Goal: Transaction & Acquisition: Book appointment/travel/reservation

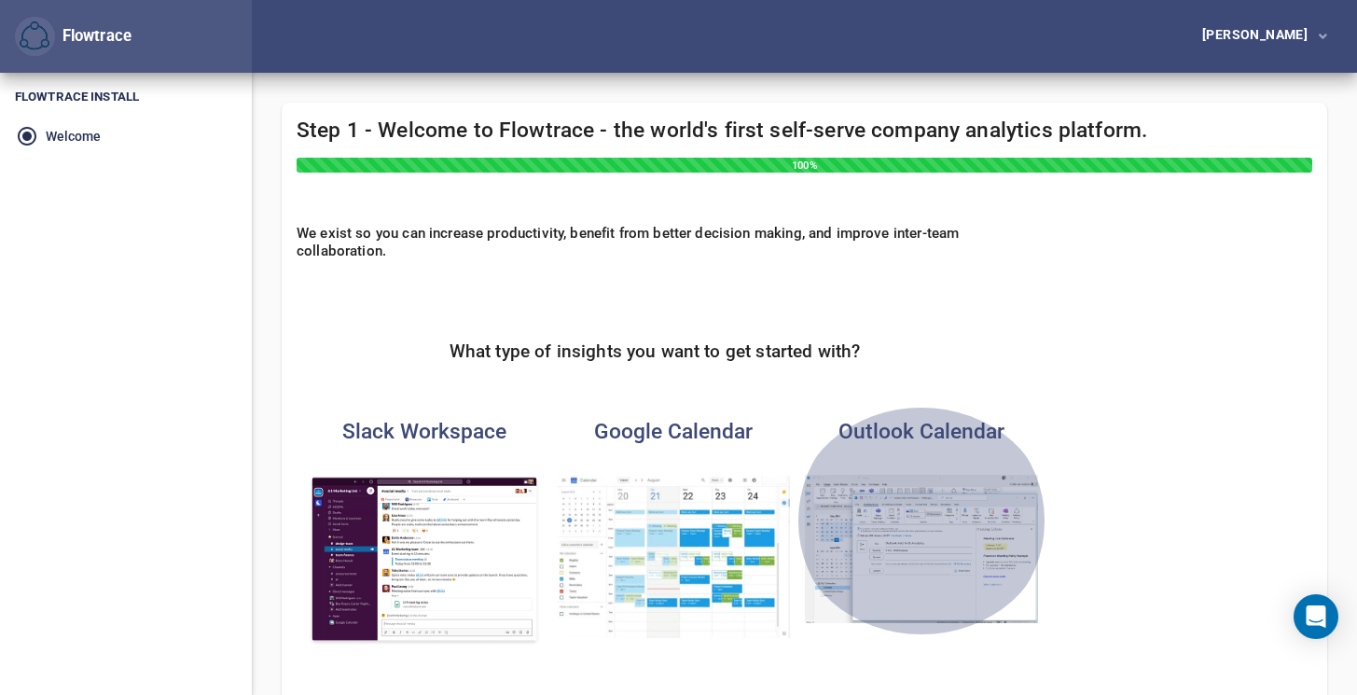
click at [896, 550] on img "button" at bounding box center [921, 549] width 233 height 149
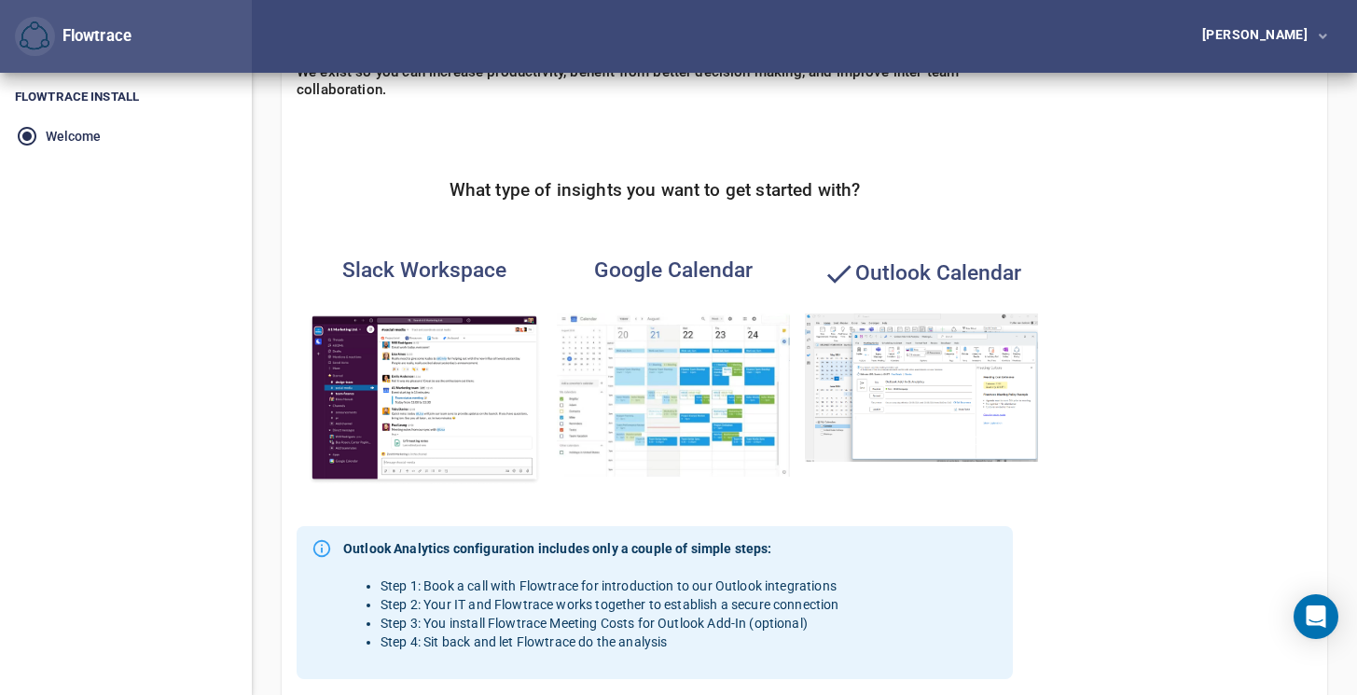
click at [416, 411] on img "button" at bounding box center [424, 399] width 233 height 172
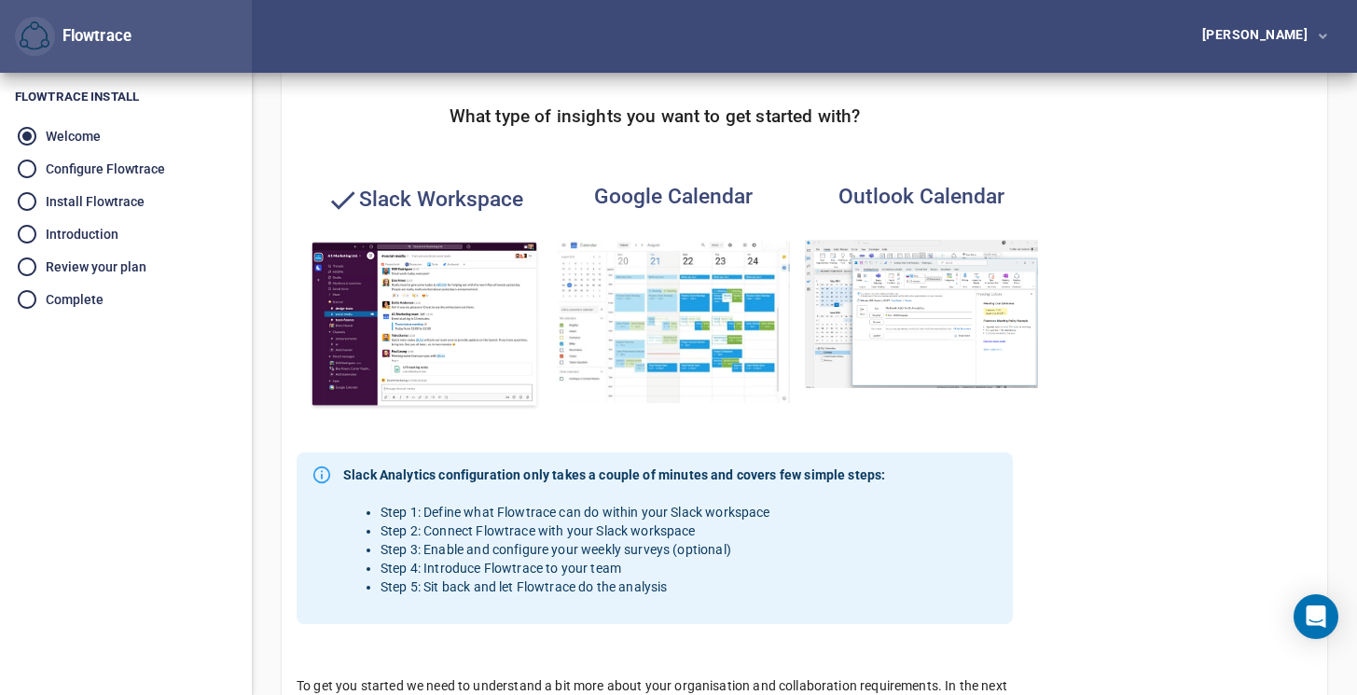
scroll to position [179, 0]
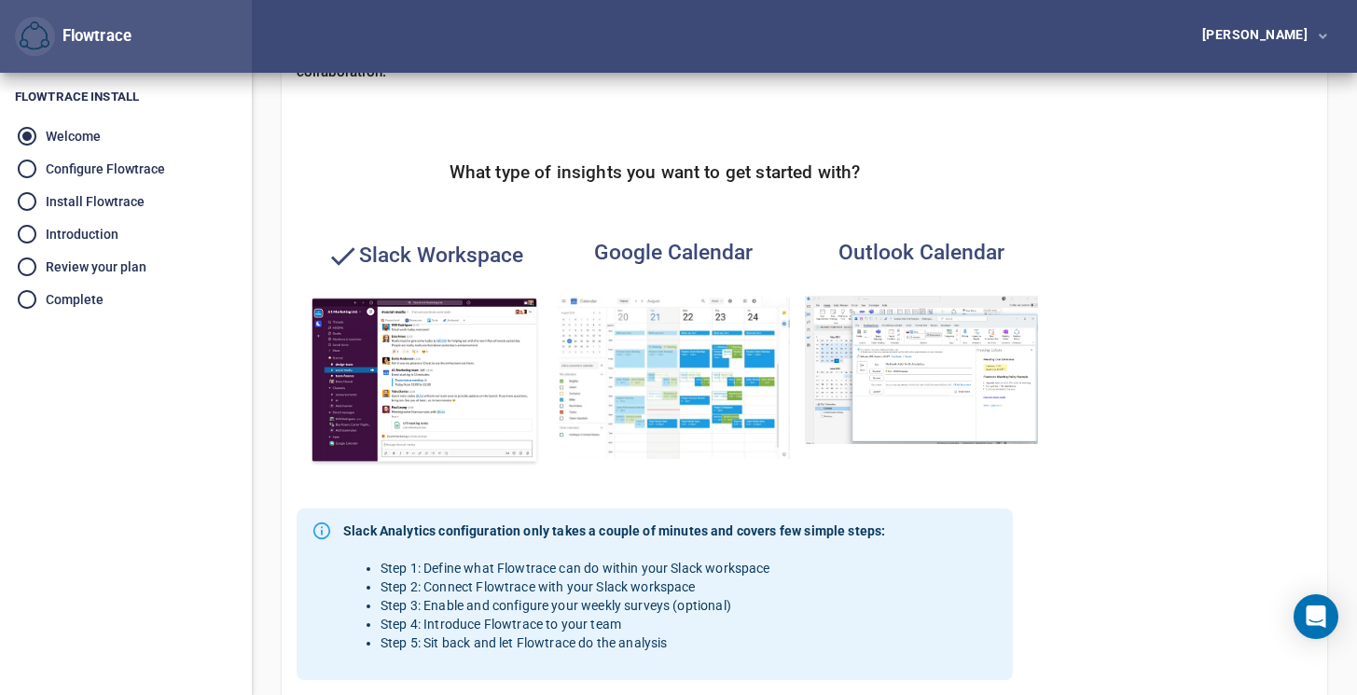
click at [846, 347] on img "button" at bounding box center [921, 370] width 233 height 149
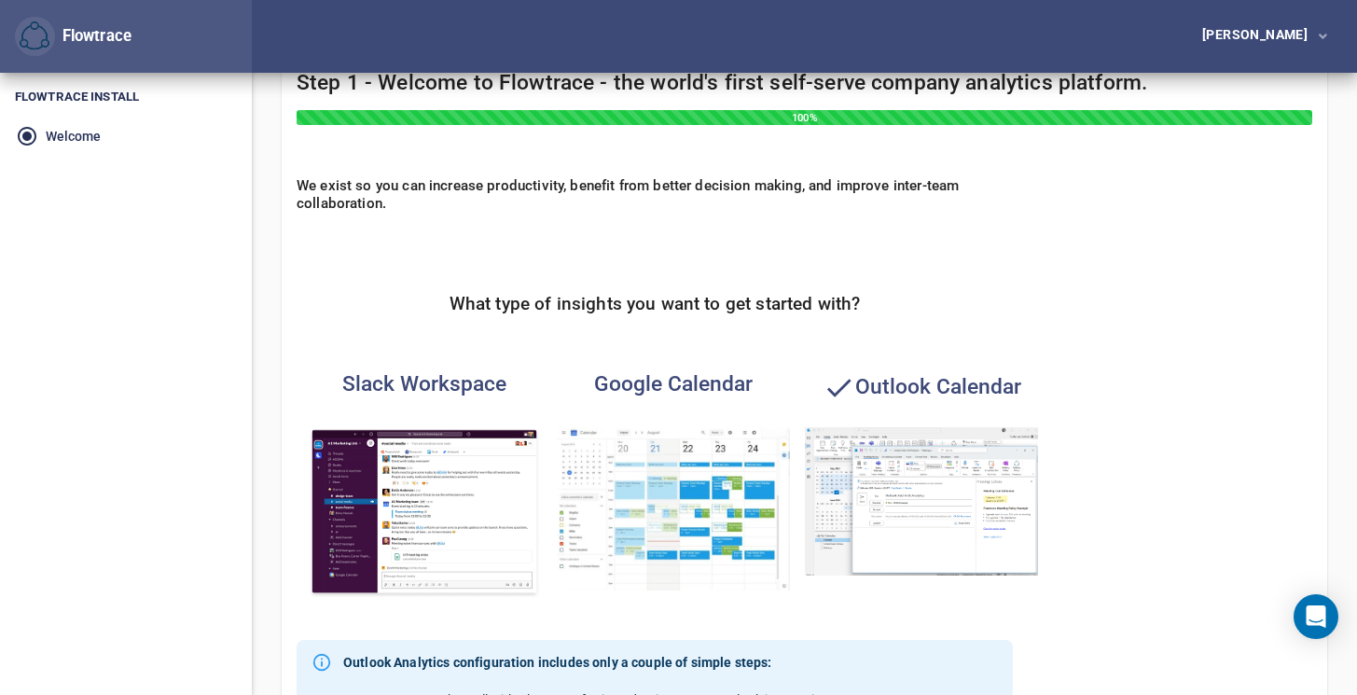
scroll to position [0, 0]
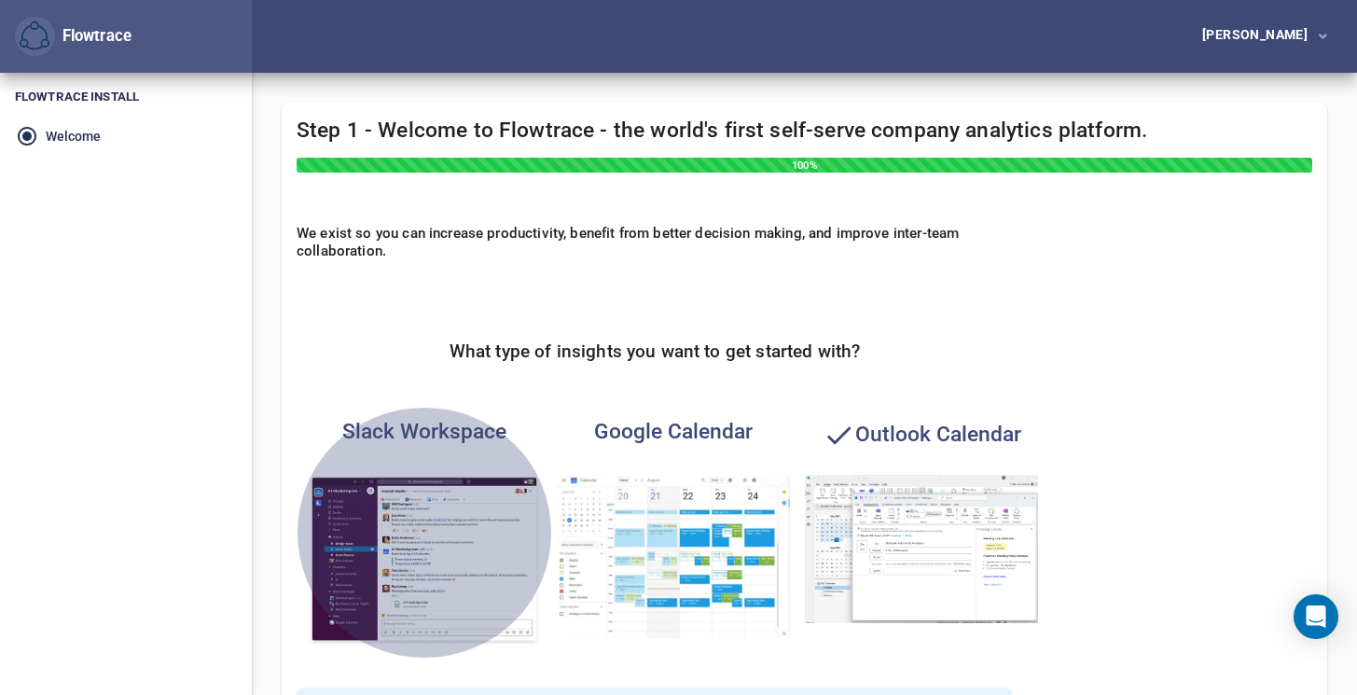
click at [431, 503] on img "button" at bounding box center [424, 561] width 233 height 172
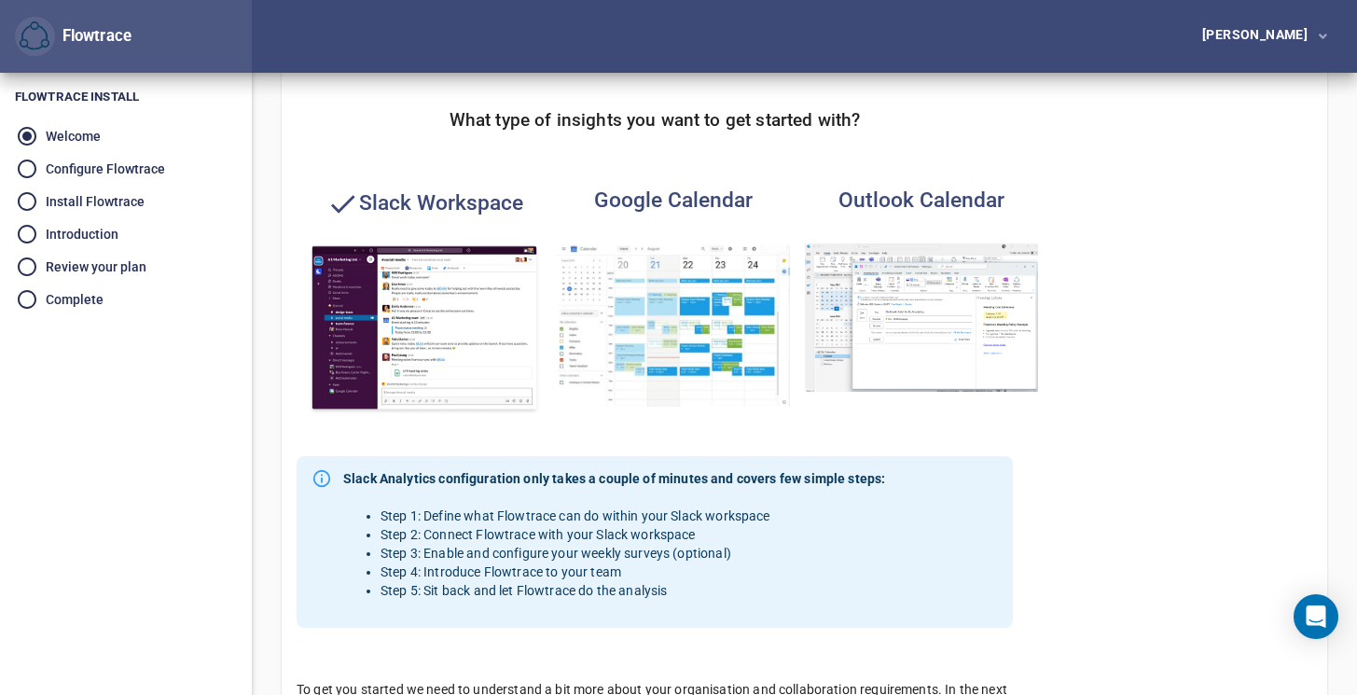
scroll to position [190, 0]
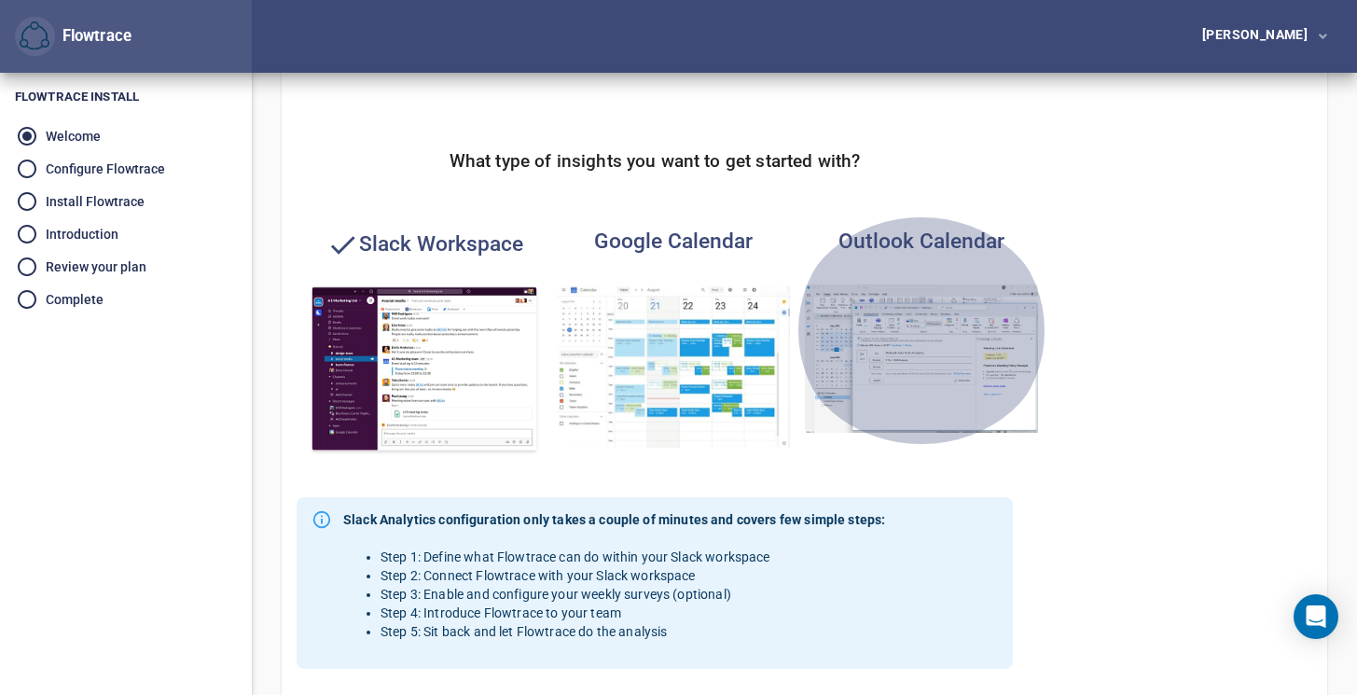
click at [934, 378] on img "button" at bounding box center [921, 358] width 233 height 149
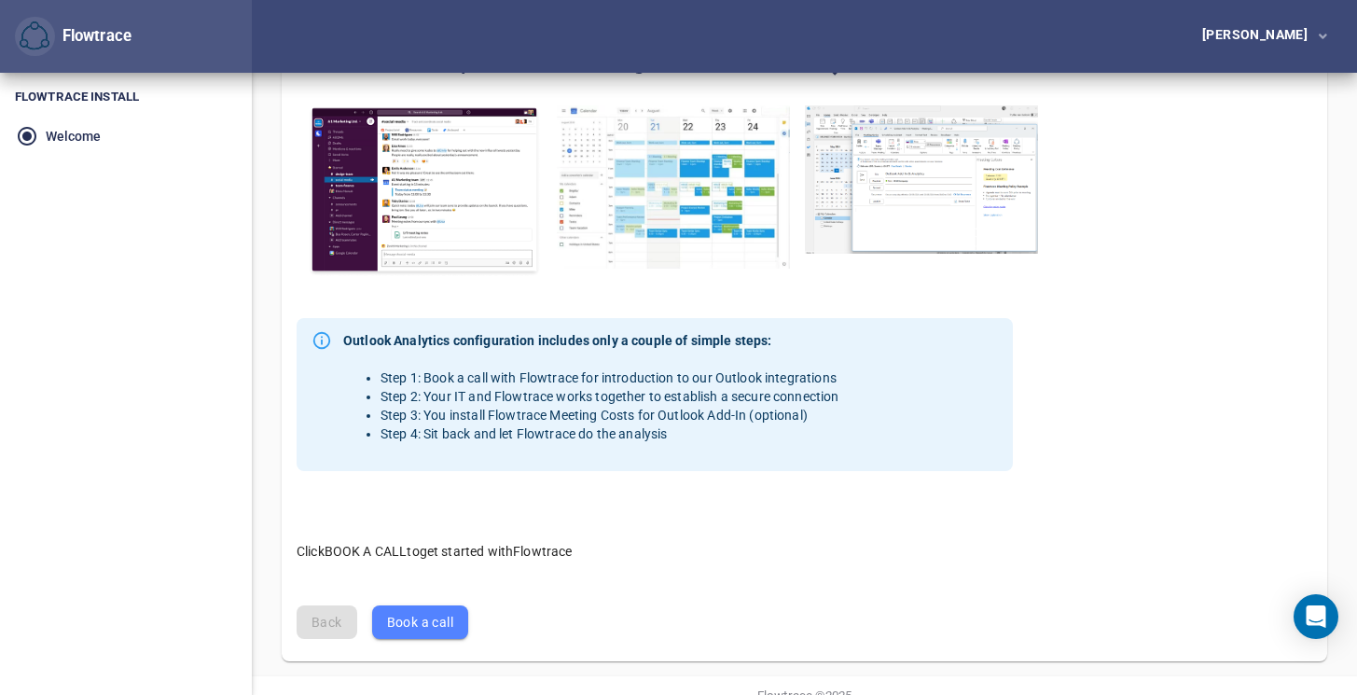
scroll to position [419, 0]
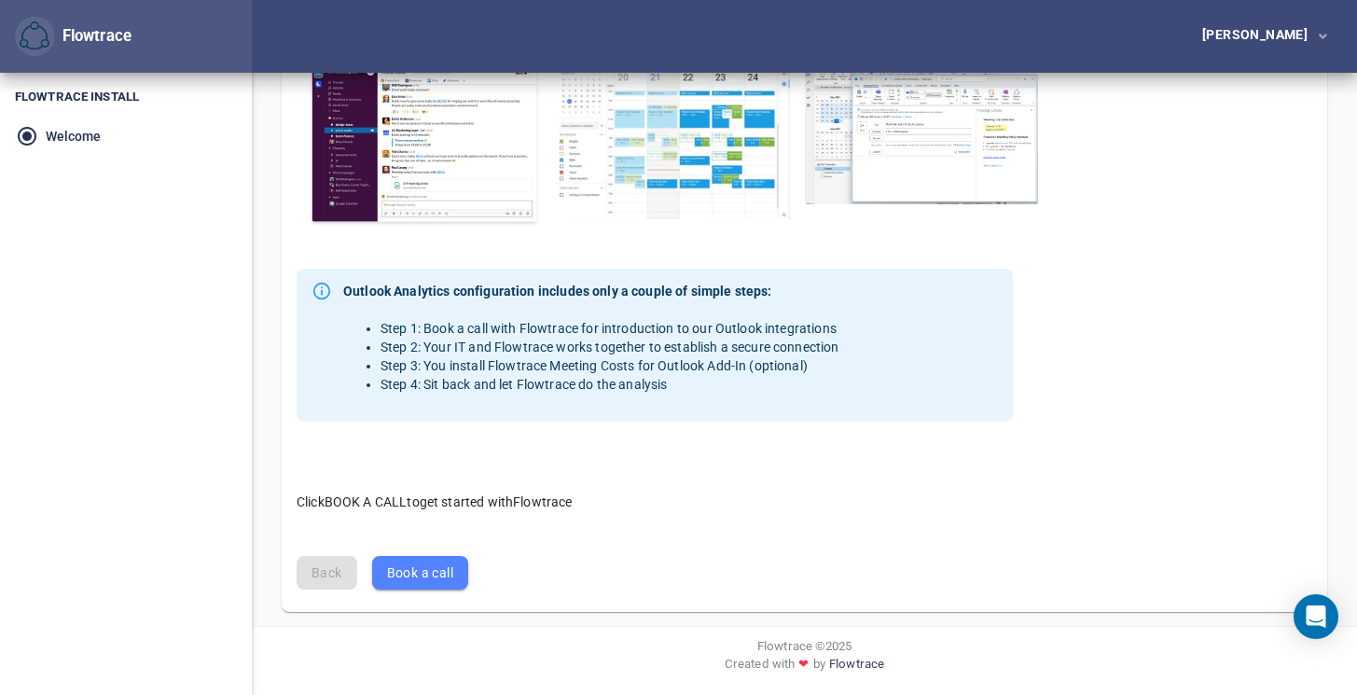
click at [420, 578] on span "Book a call" at bounding box center [420, 572] width 66 height 23
